Goal: Transaction & Acquisition: Purchase product/service

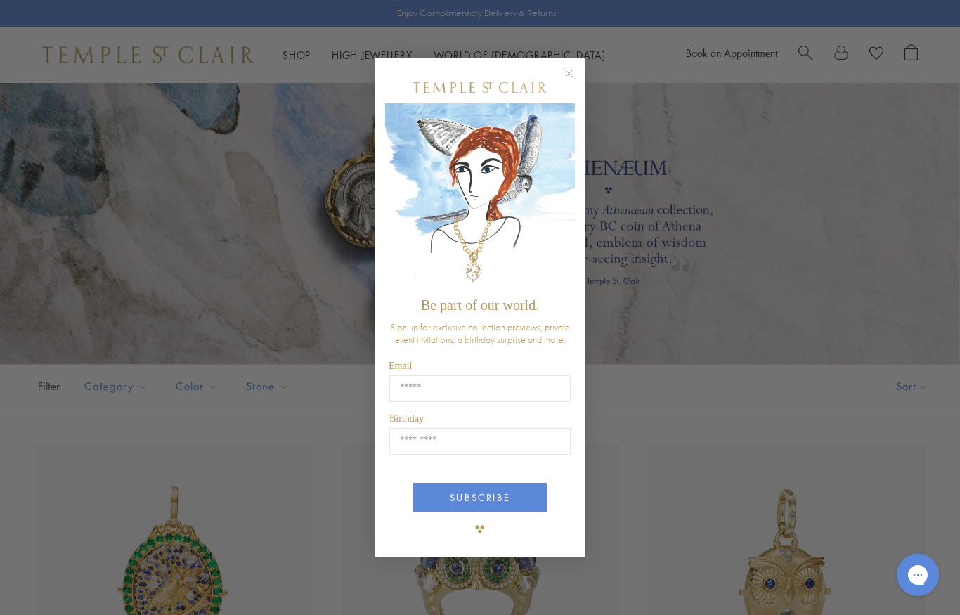
click at [567, 77] on circle "Close dialog" at bounding box center [569, 73] width 17 height 17
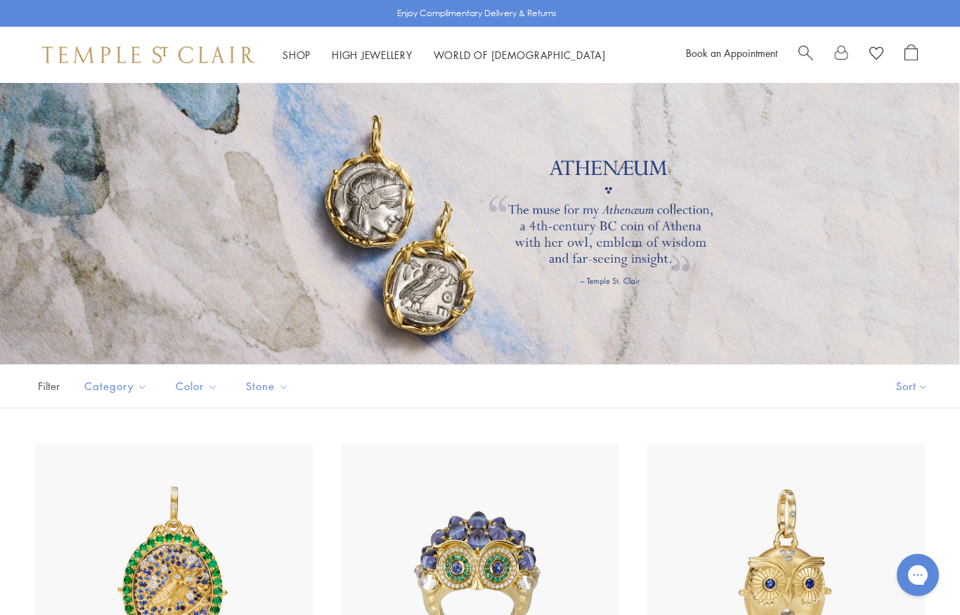
click at [793, 48] on div "Book an Appointment" at bounding box center [802, 54] width 232 height 21
click at [805, 53] on span "Search" at bounding box center [805, 51] width 15 height 15
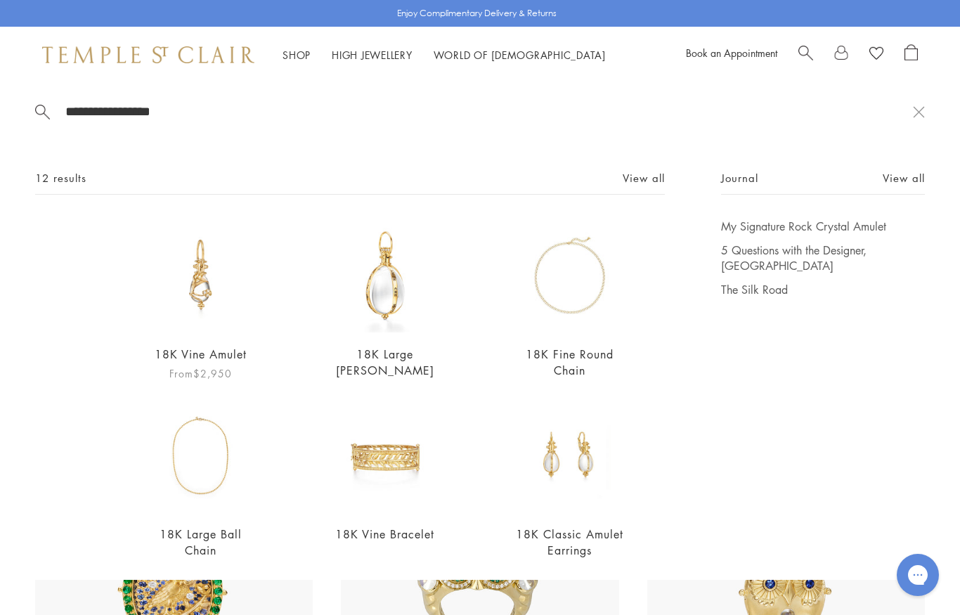
type input "**********"
click at [205, 302] on img at bounding box center [200, 276] width 115 height 115
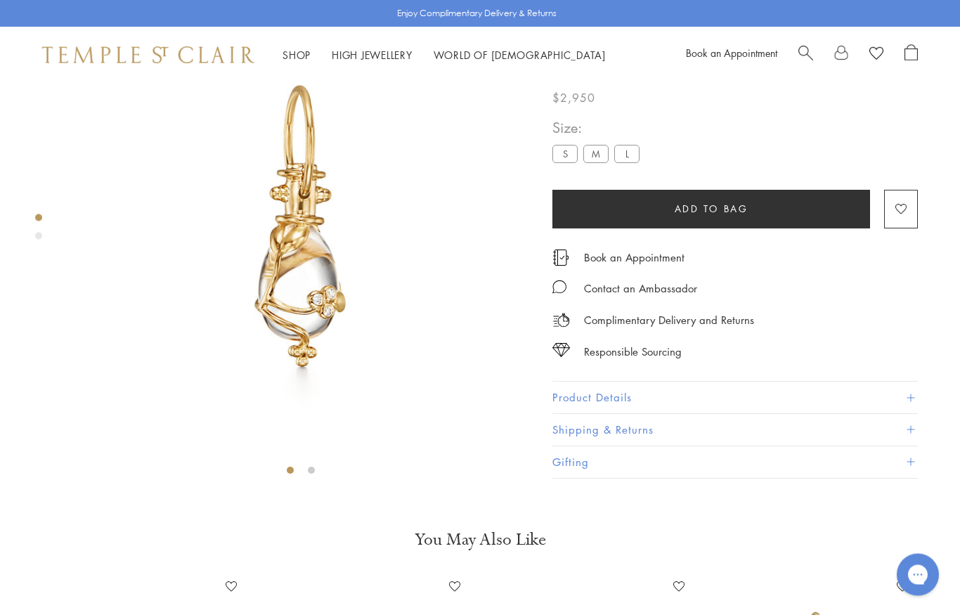
scroll to position [83, 0]
click at [630, 161] on label "L" at bounding box center [626, 154] width 25 height 18
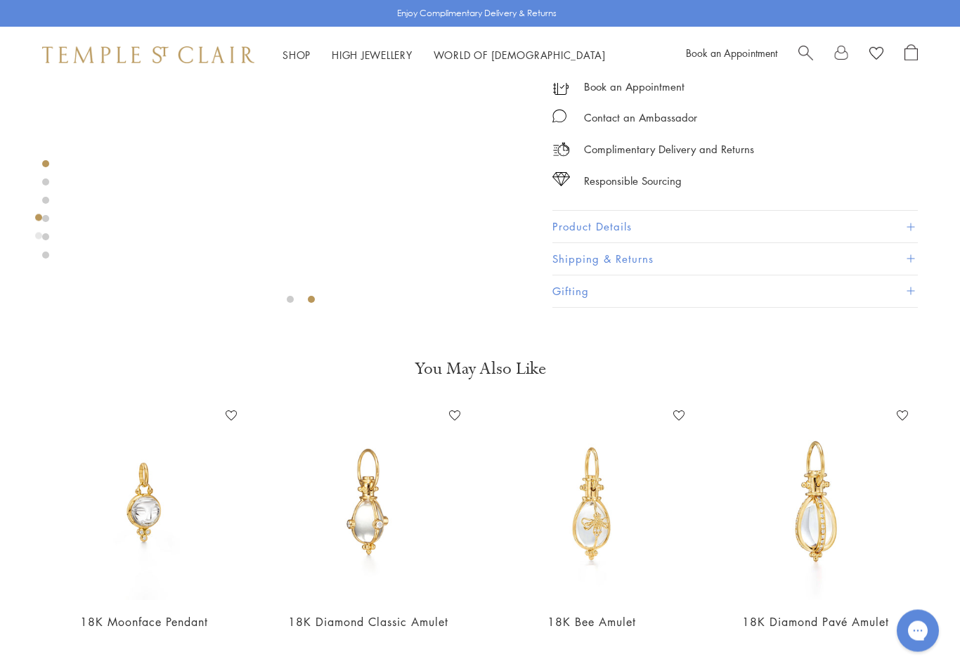
scroll to position [343, 0]
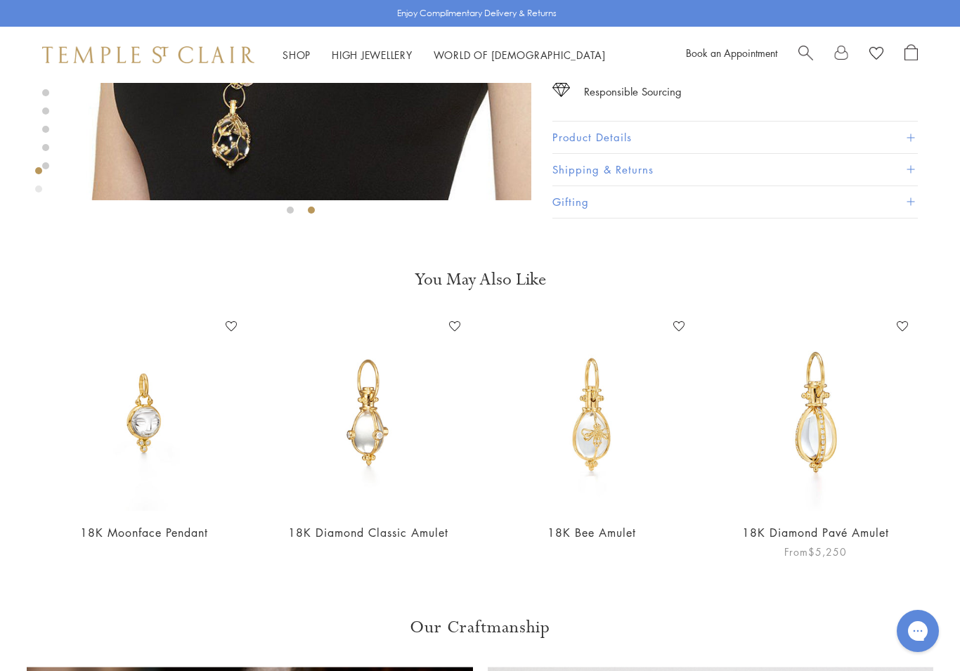
click at [815, 434] on img at bounding box center [816, 414] width 196 height 196
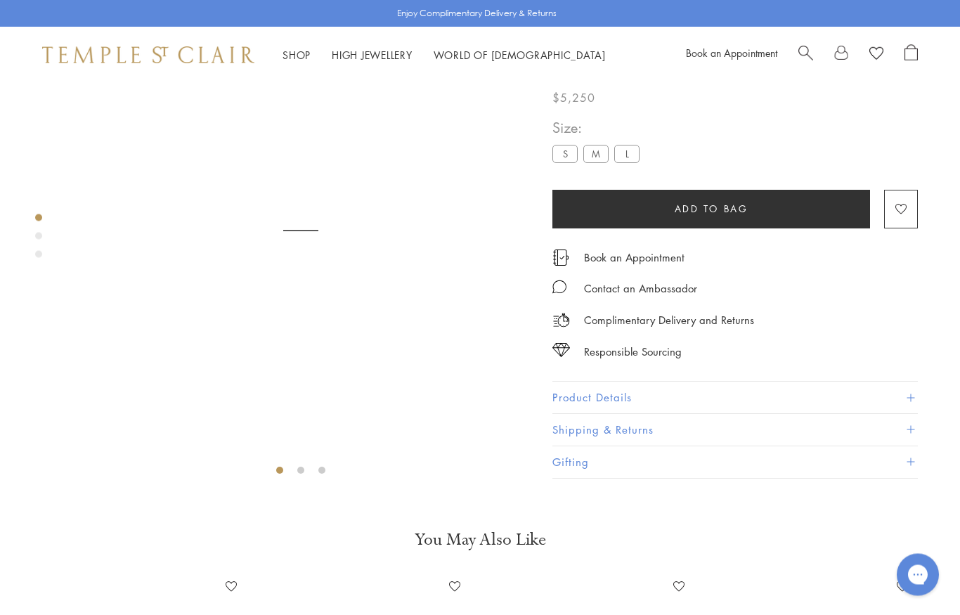
scroll to position [83, 0]
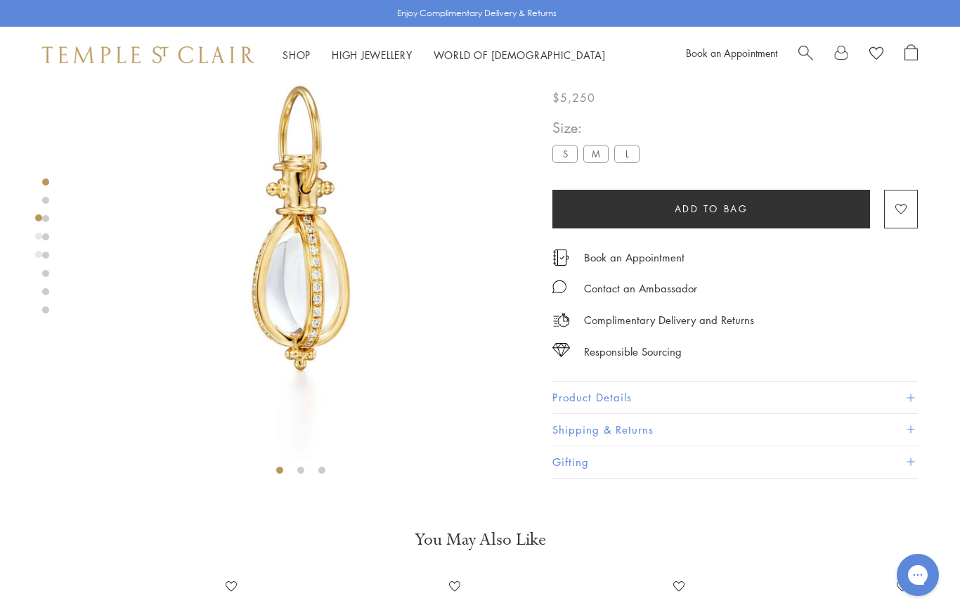
click at [638, 160] on label "L" at bounding box center [626, 154] width 25 height 18
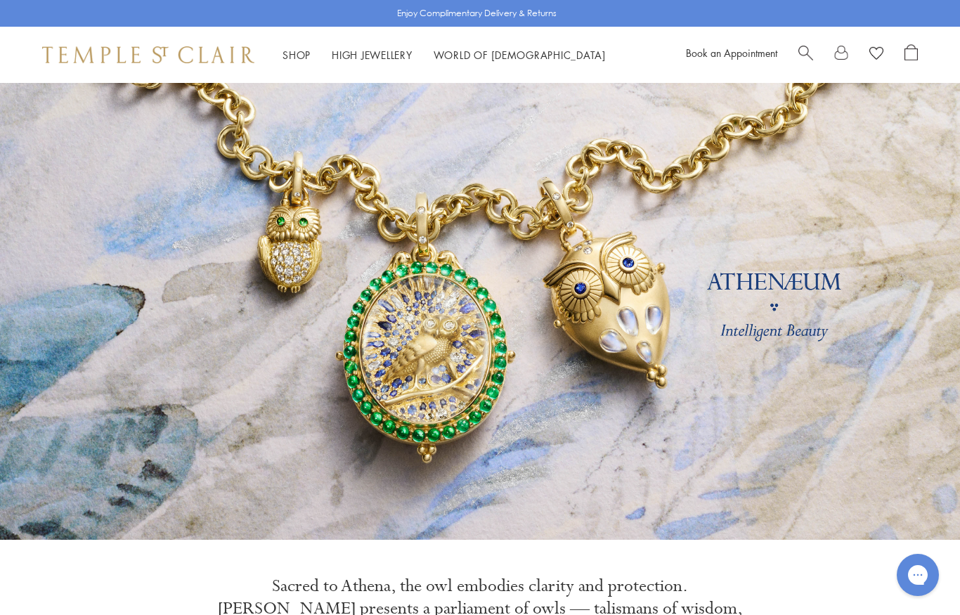
click at [800, 60] on link "Search" at bounding box center [805, 54] width 15 height 21
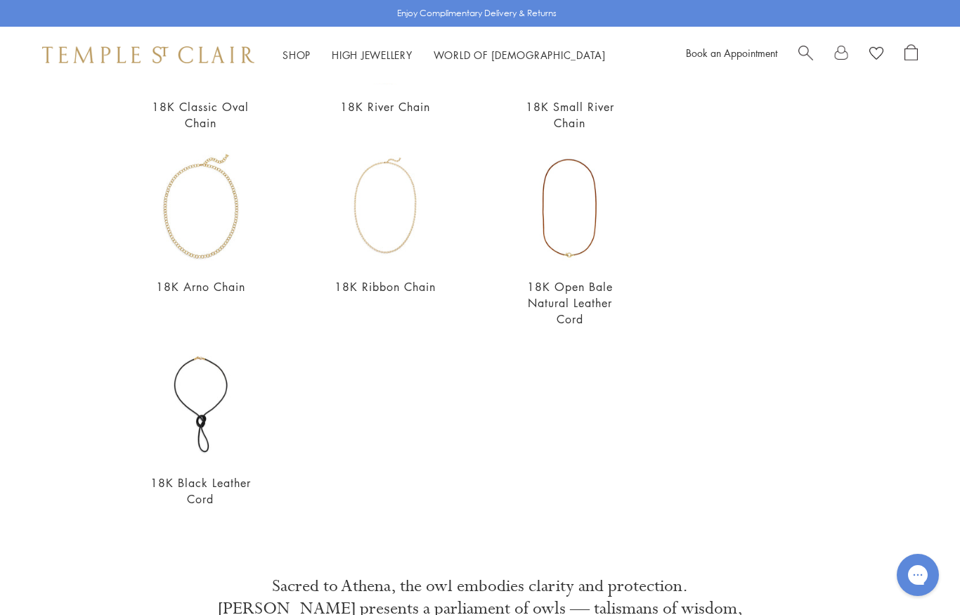
scroll to position [432, 0]
type input "*********"
click at [212, 431] on img at bounding box center [200, 403] width 115 height 115
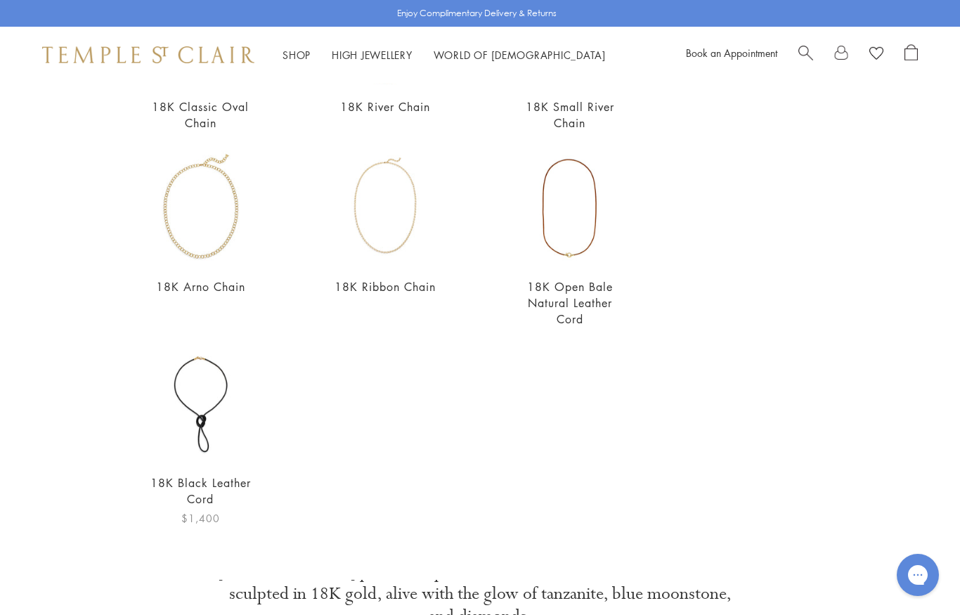
scroll to position [0, 0]
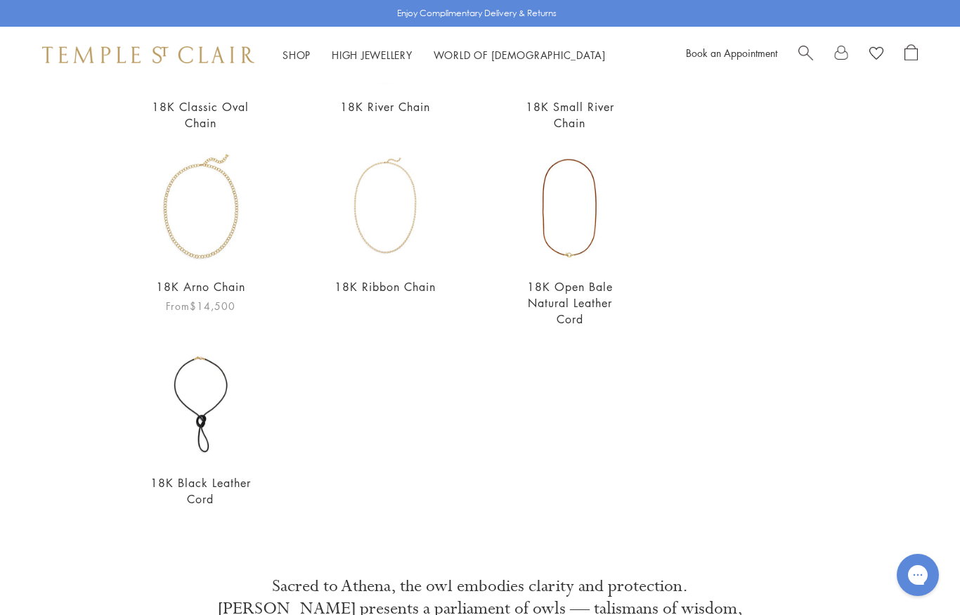
click at [222, 256] on img at bounding box center [200, 207] width 115 height 115
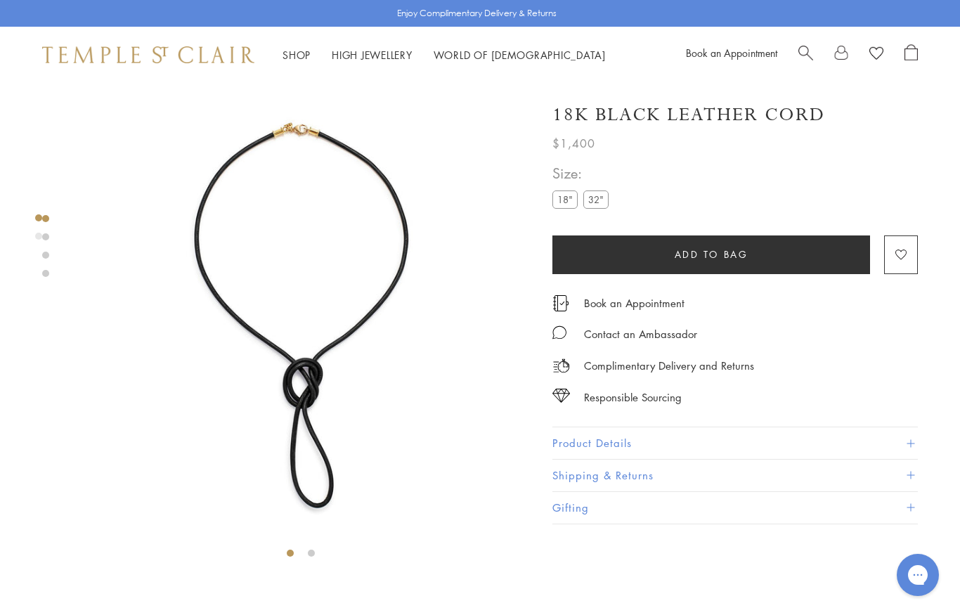
click at [589, 205] on label "32"" at bounding box center [595, 199] width 25 height 18
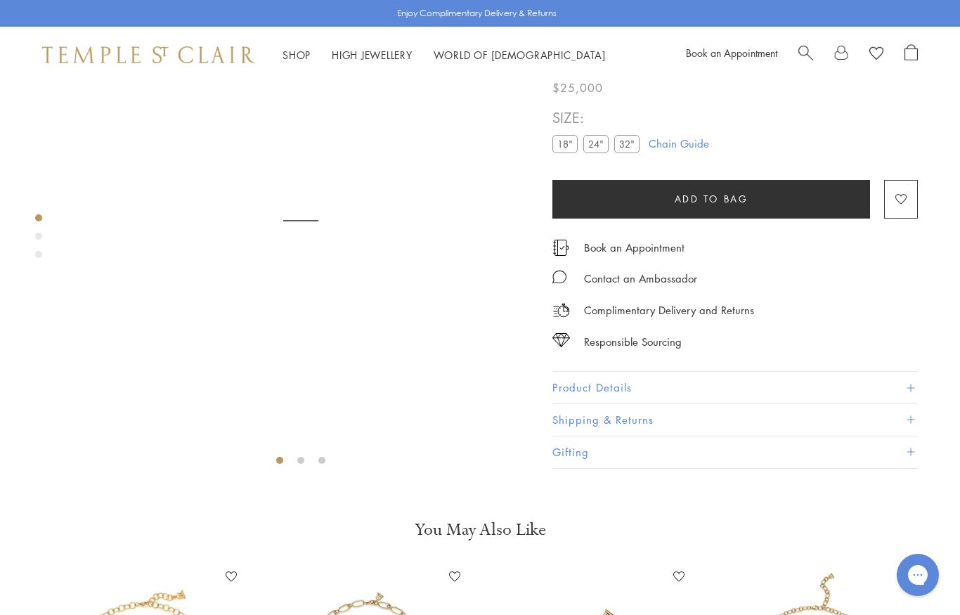
scroll to position [83, 0]
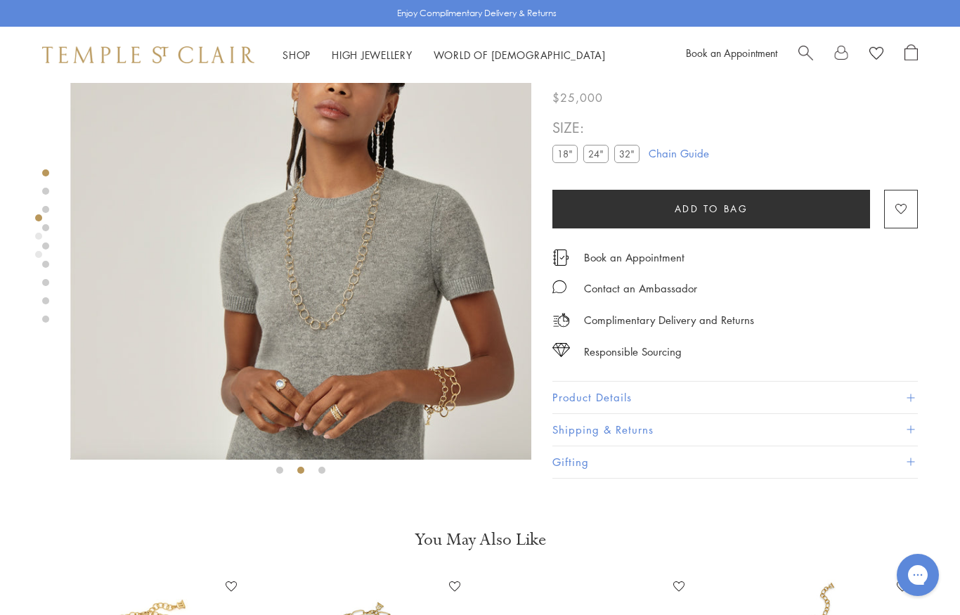
click at [339, 335] on img at bounding box center [300, 230] width 461 height 460
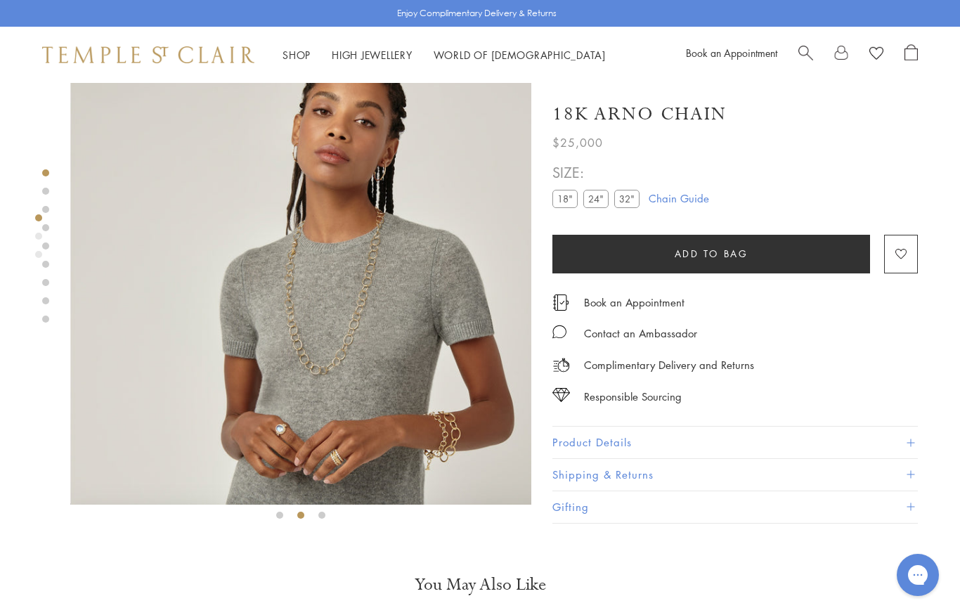
scroll to position [17, 0]
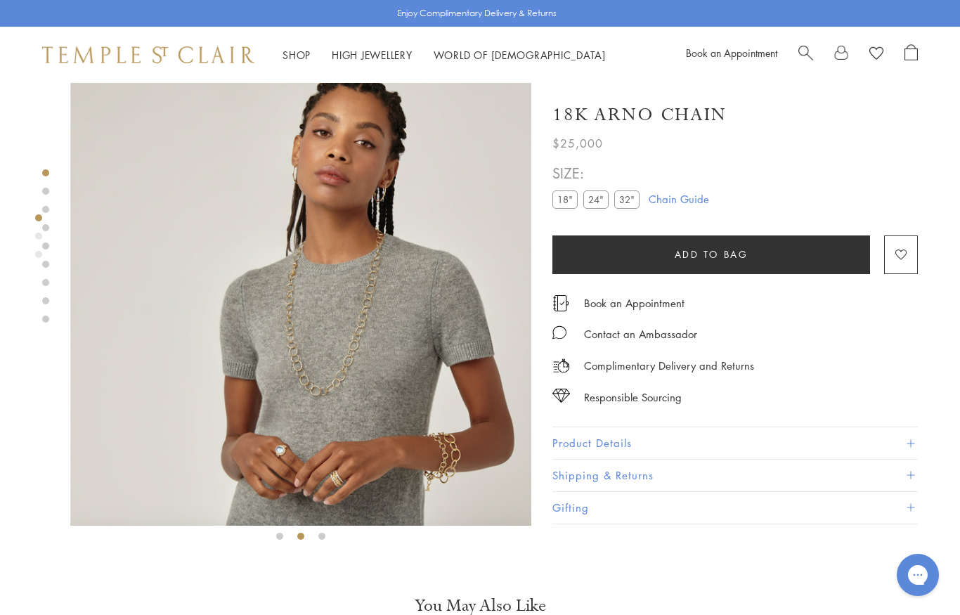
click at [389, 269] on img at bounding box center [300, 296] width 461 height 460
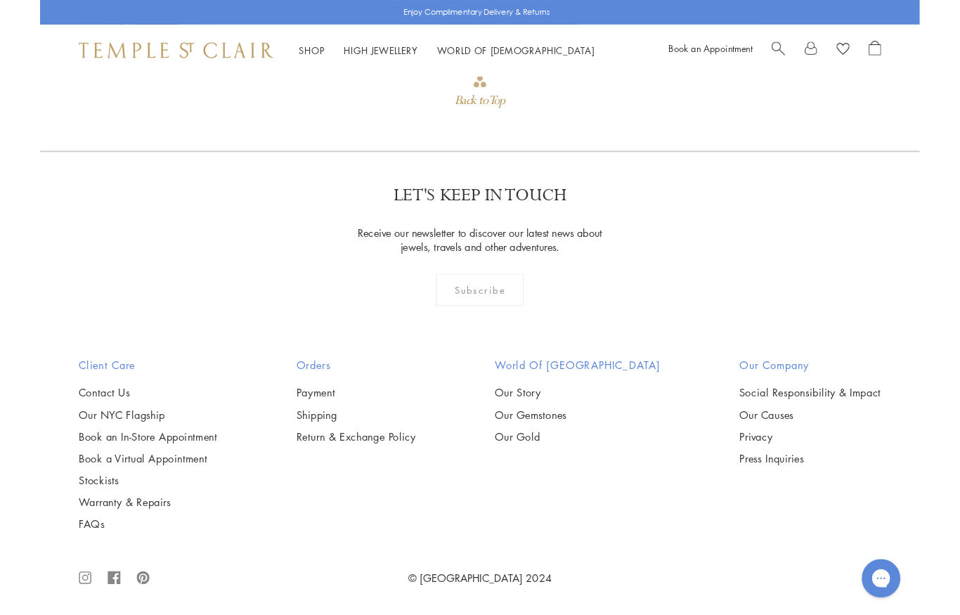
scroll to position [1339, 0]
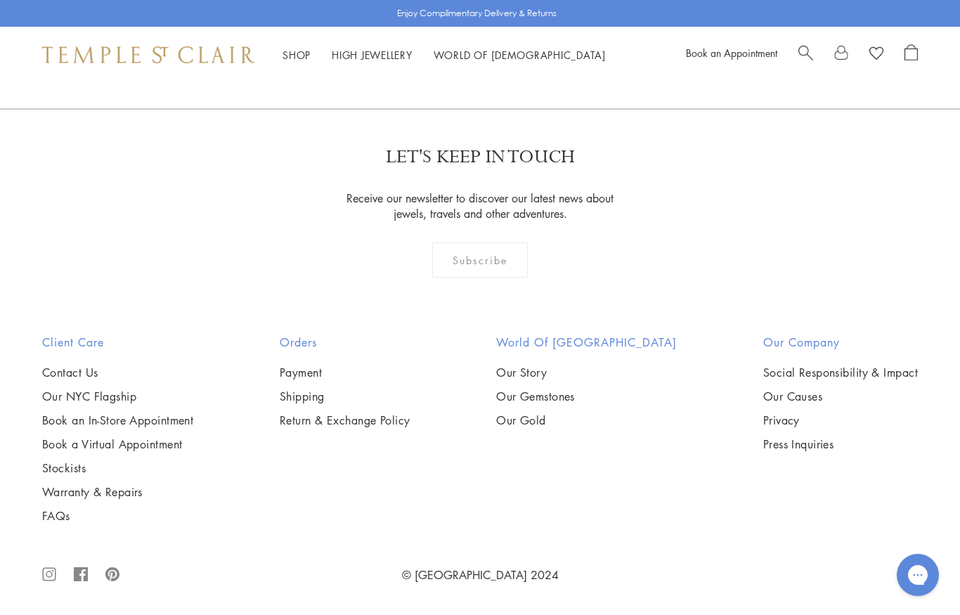
click at [811, 51] on span "Search" at bounding box center [805, 51] width 15 height 15
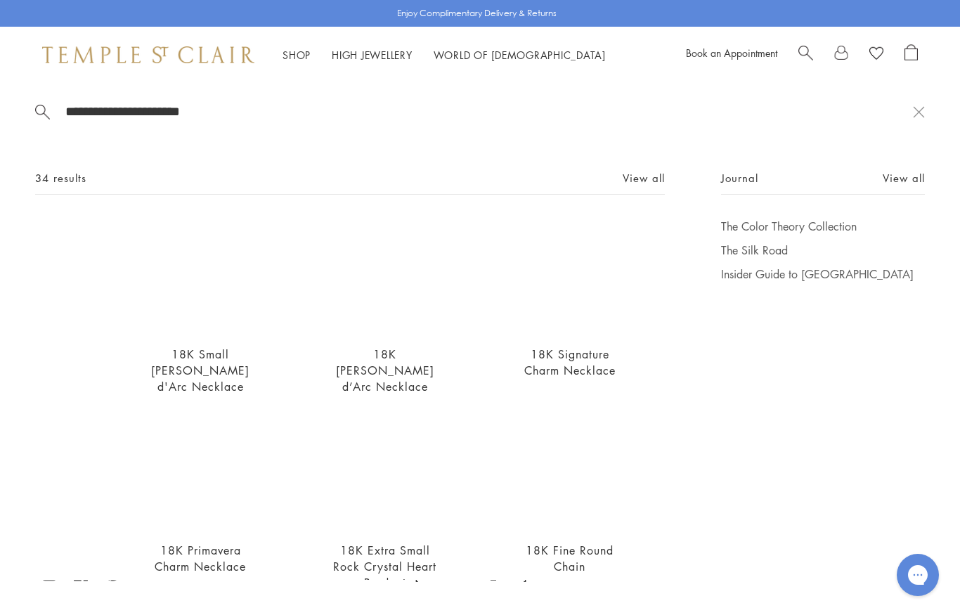
scroll to position [0, 0]
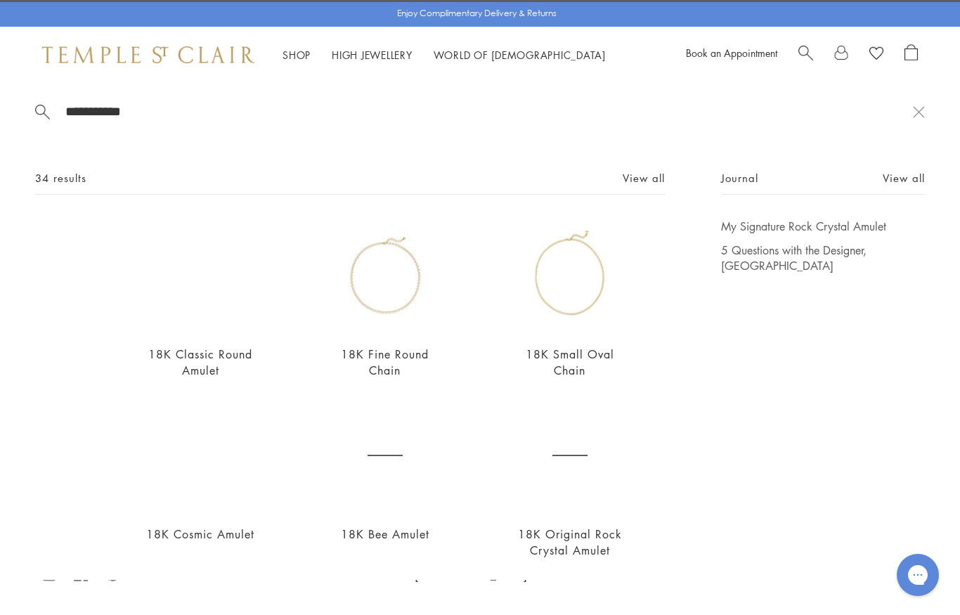
type input "**********"
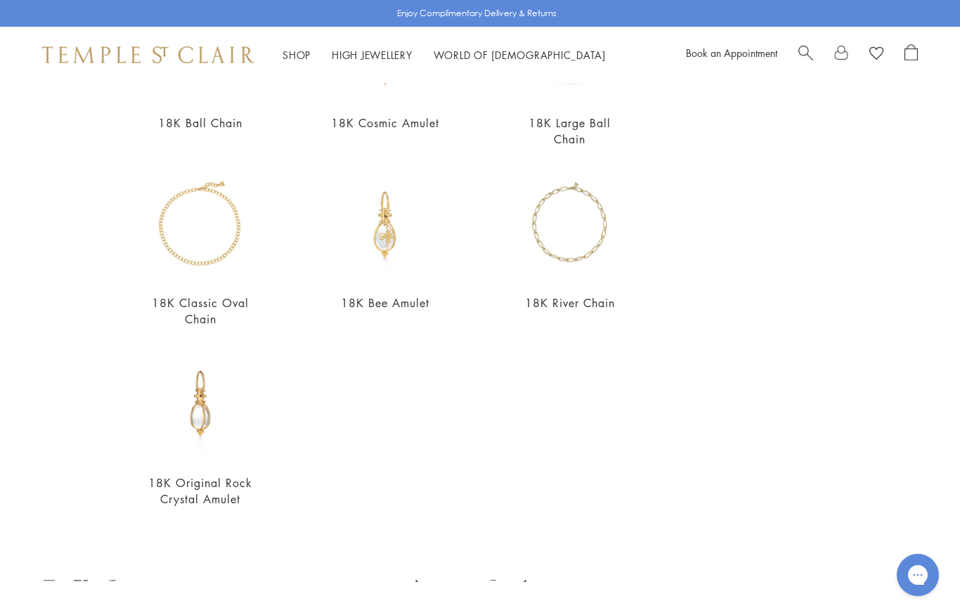
scroll to position [416, 0]
